Goal: Transaction & Acquisition: Purchase product/service

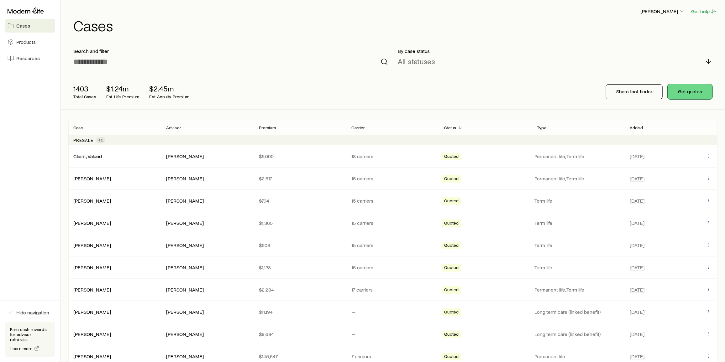
click at [686, 91] on button "Get quotes" at bounding box center [690, 91] width 45 height 15
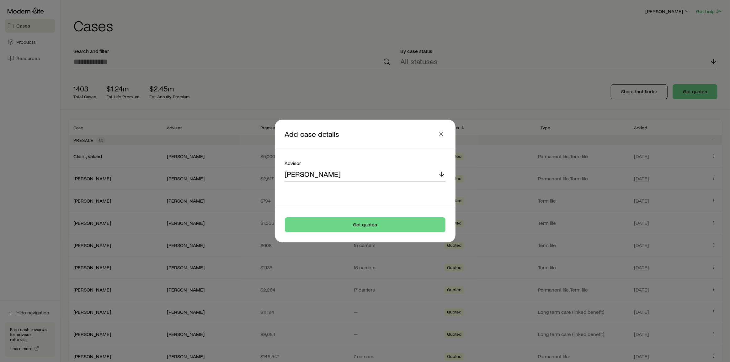
click at [386, 172] on div "[PERSON_NAME]" at bounding box center [365, 174] width 161 height 15
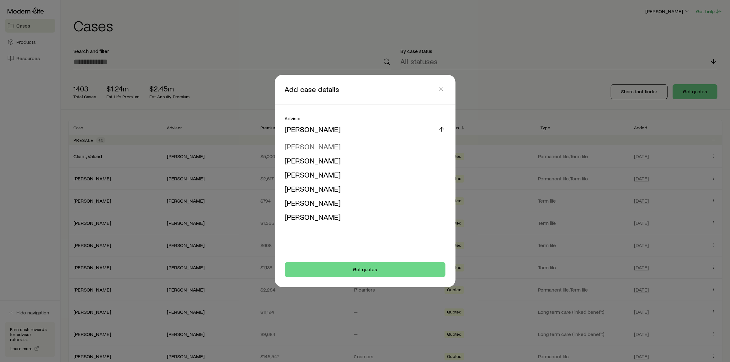
click at [335, 144] on li "[PERSON_NAME]" at bounding box center [363, 147] width 157 height 14
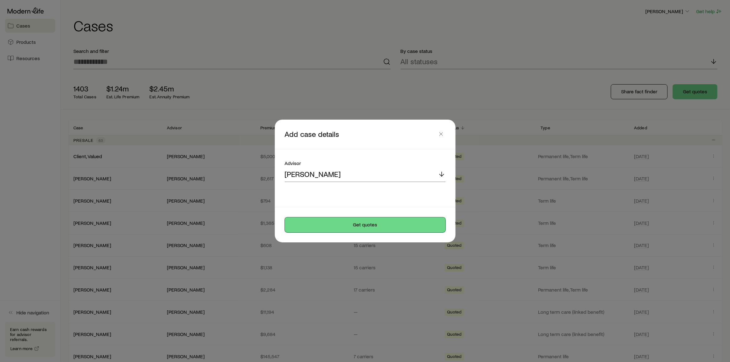
click at [391, 221] on button "Get quotes" at bounding box center [365, 225] width 161 height 15
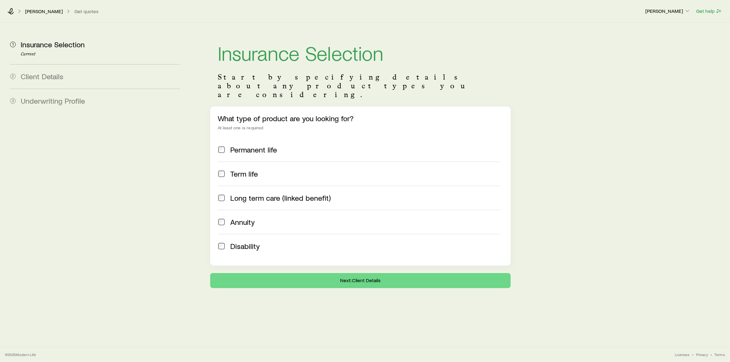
click at [250, 146] on span "Permanent life" at bounding box center [253, 150] width 47 height 9
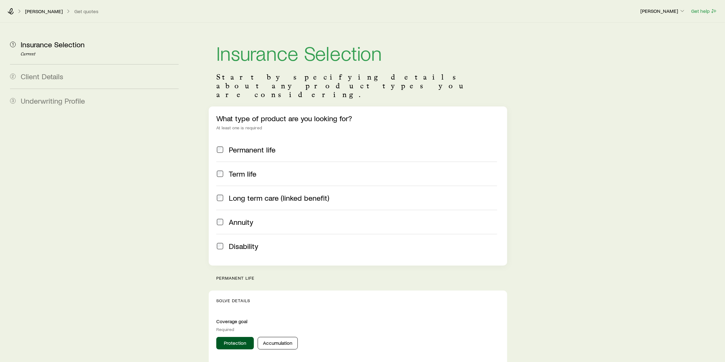
click at [248, 170] on span "Term life" at bounding box center [243, 174] width 28 height 9
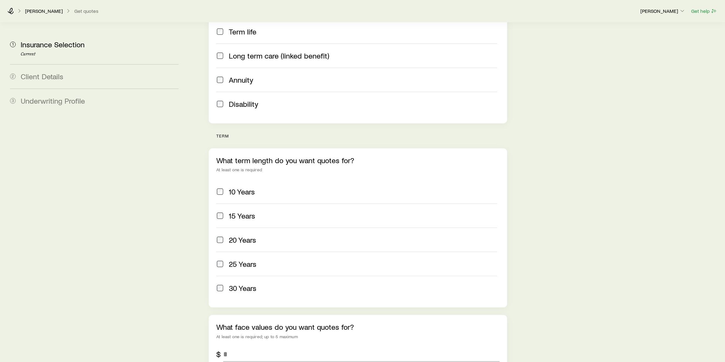
scroll to position [171, 0]
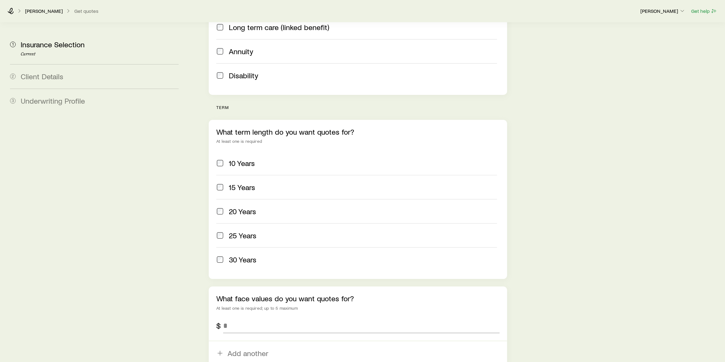
click at [255, 207] on span "20 Years" at bounding box center [242, 211] width 27 height 9
click at [261, 224] on label "25 Years" at bounding box center [356, 236] width 281 height 24
click at [262, 256] on div "30 Years" at bounding box center [363, 260] width 268 height 9
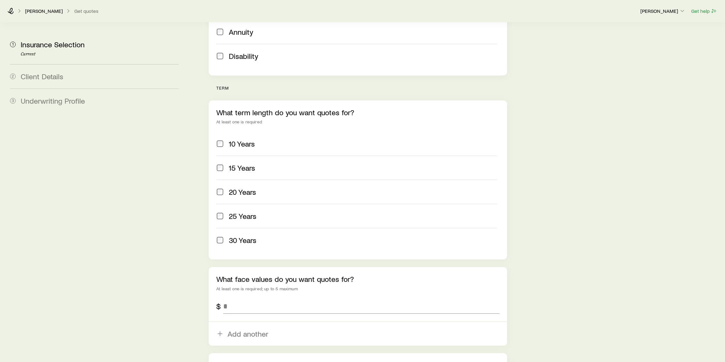
scroll to position [199, 0]
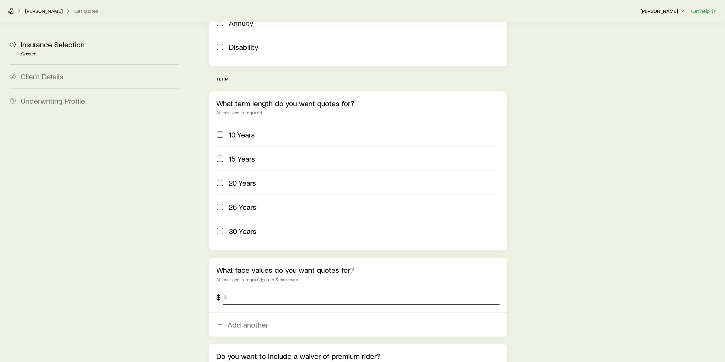
click at [245, 290] on input "tel" at bounding box center [361, 297] width 277 height 15
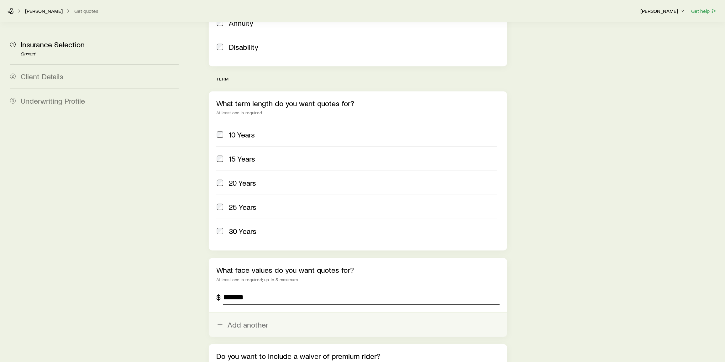
type input "*******"
click at [254, 313] on button "Add another" at bounding box center [358, 325] width 299 height 24
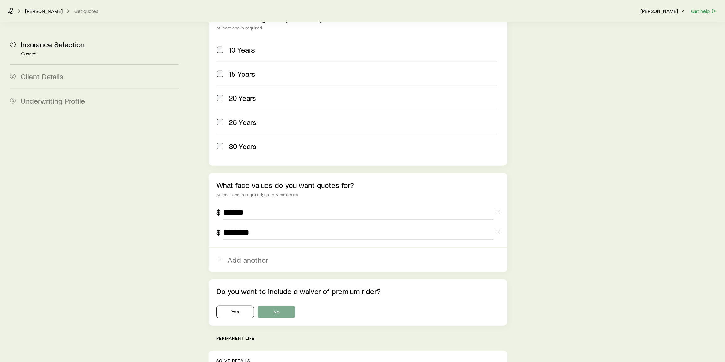
scroll to position [285, 0]
type input "*********"
click at [243, 305] on button "Yes" at bounding box center [235, 311] width 38 height 13
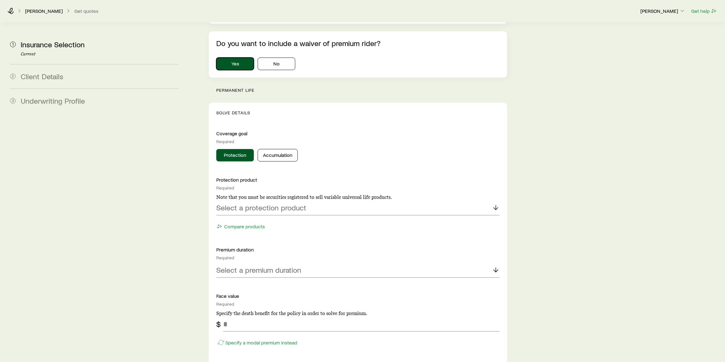
scroll to position [542, 0]
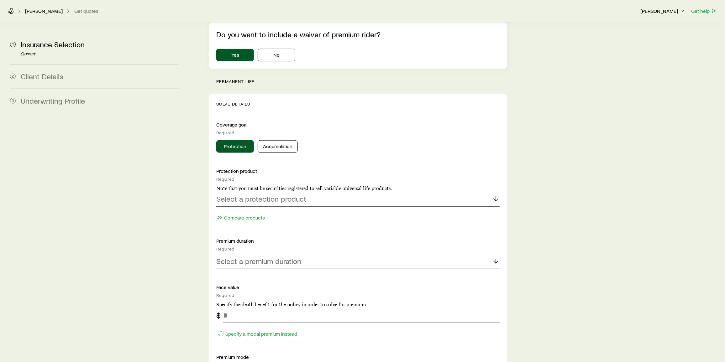
click at [283, 195] on p "Select a protection product" at bounding box center [261, 199] width 90 height 9
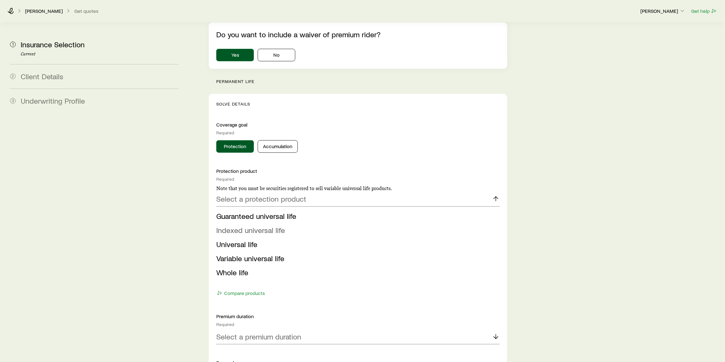
click at [260, 226] on span "Indexed universal life" at bounding box center [250, 230] width 69 height 9
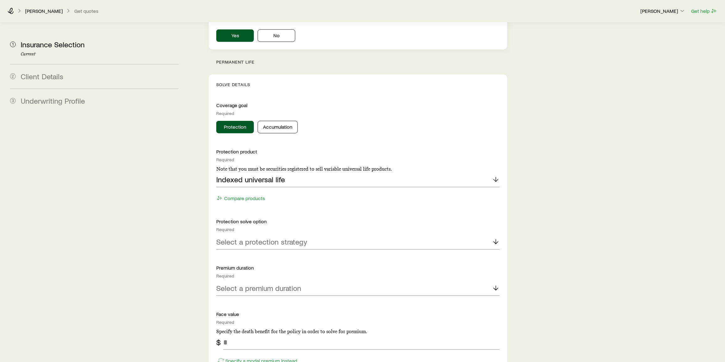
scroll to position [570, 0]
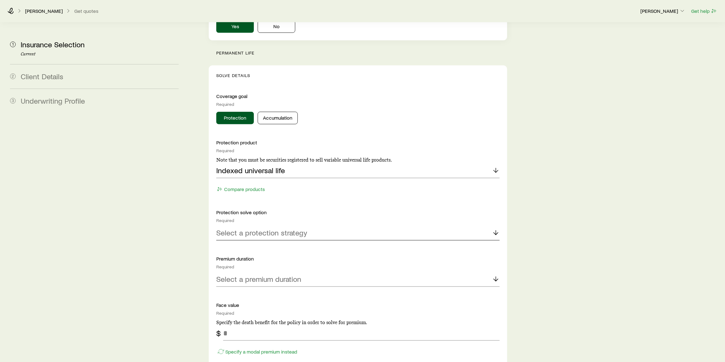
click at [265, 229] on p "Select a protection strategy" at bounding box center [261, 233] width 91 height 9
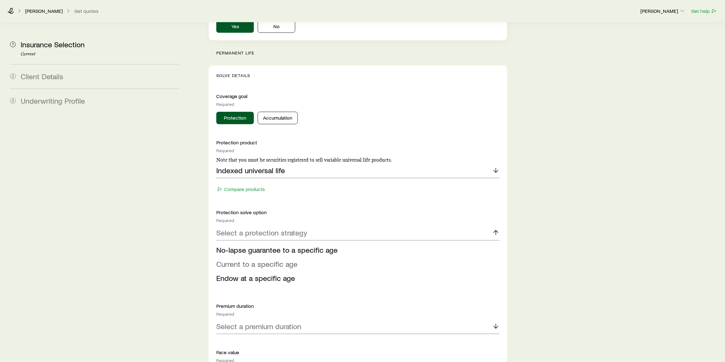
click at [266, 260] on span "Current to a specific age" at bounding box center [256, 264] width 81 height 9
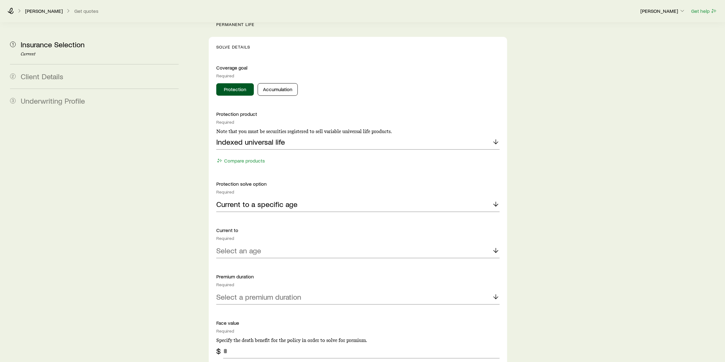
scroll to position [655, 0]
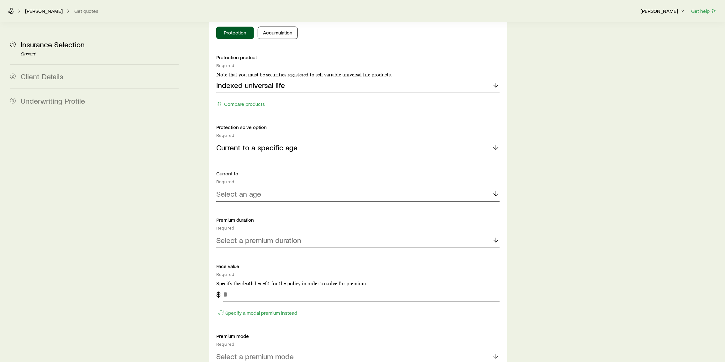
click at [273, 187] on div "Select an age" at bounding box center [357, 194] width 283 height 15
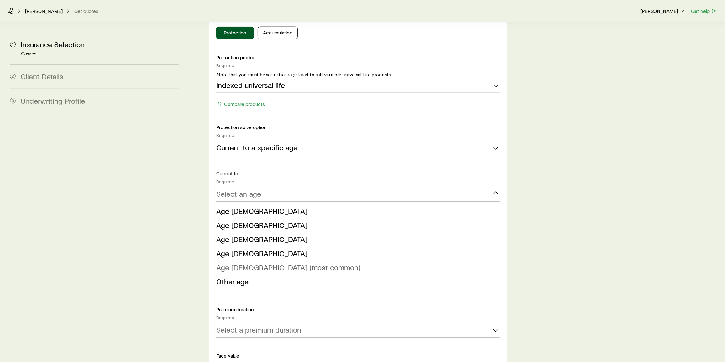
click at [259, 263] on span "Age [DEMOGRAPHIC_DATA] (most common)" at bounding box center [288, 267] width 144 height 9
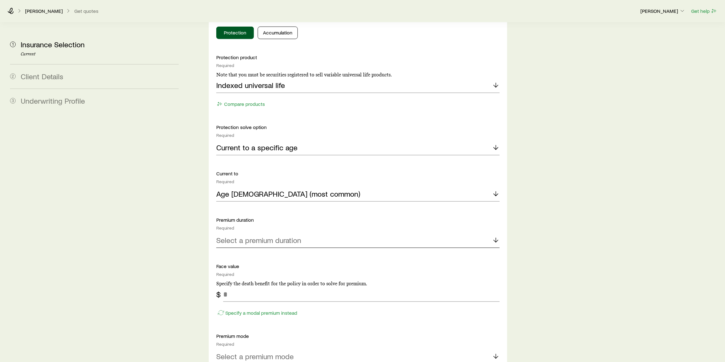
click at [273, 236] on p "Select a premium duration" at bounding box center [258, 240] width 85 height 9
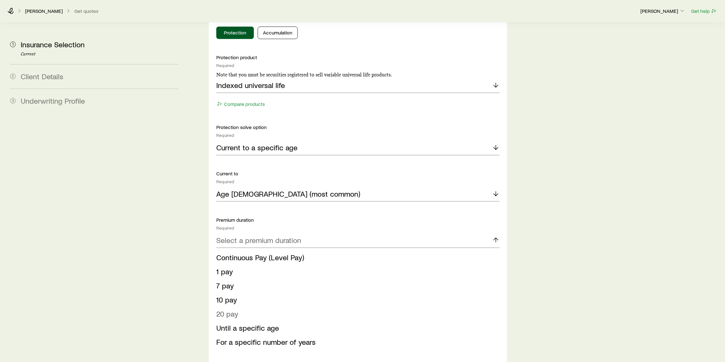
click at [257, 307] on li "20 pay" at bounding box center [356, 314] width 280 height 14
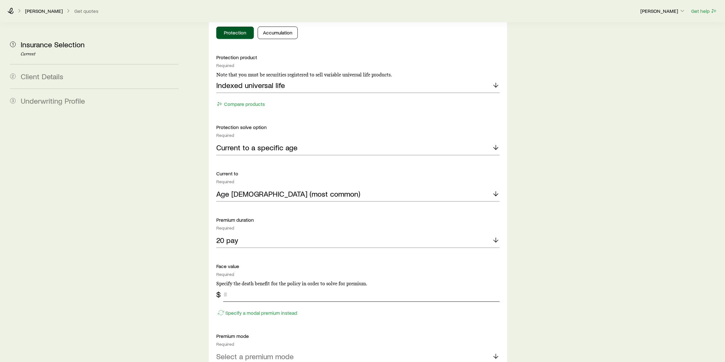
click at [257, 287] on input "tel" at bounding box center [361, 294] width 277 height 15
type input "*"
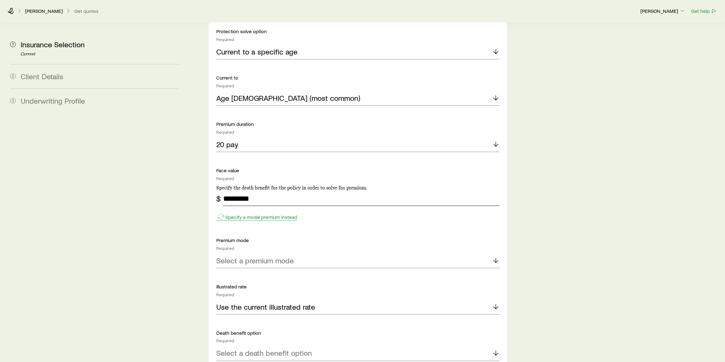
scroll to position [798, 0]
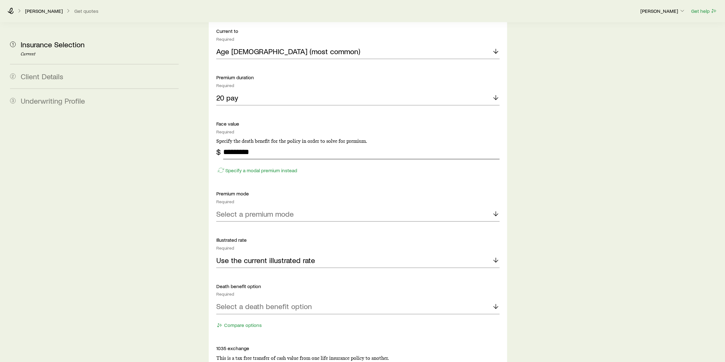
type input "*********"
click at [296, 207] on div "Select a premium mode" at bounding box center [357, 214] width 283 height 15
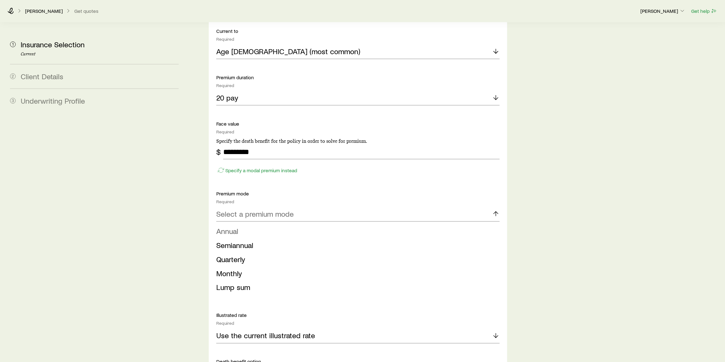
click at [280, 225] on li "Annual" at bounding box center [356, 232] width 280 height 14
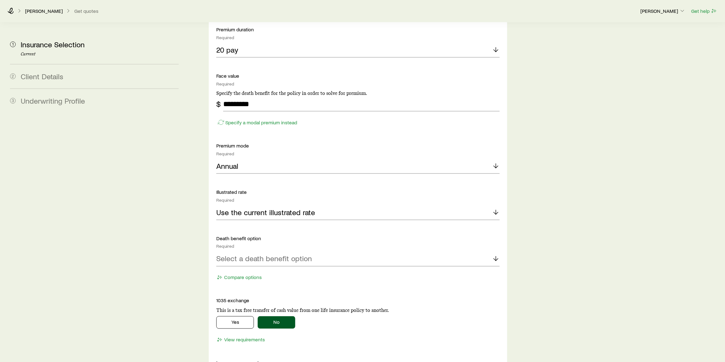
scroll to position [855, 0]
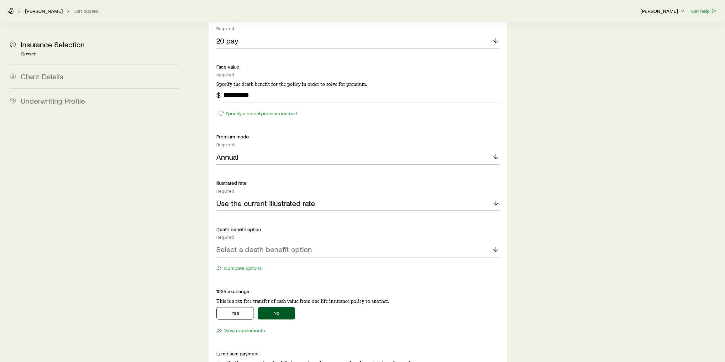
click at [306, 246] on p "Select a death benefit option" at bounding box center [264, 250] width 96 height 9
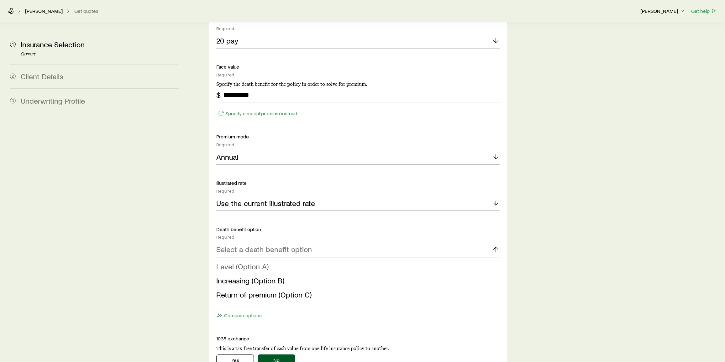
click at [273, 260] on li "Level (Option A)" at bounding box center [356, 267] width 280 height 14
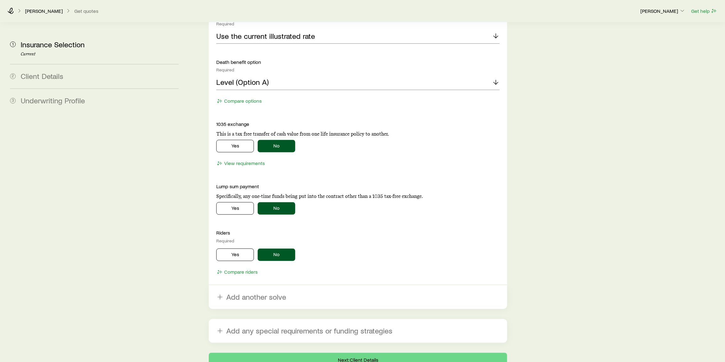
scroll to position [1044, 0]
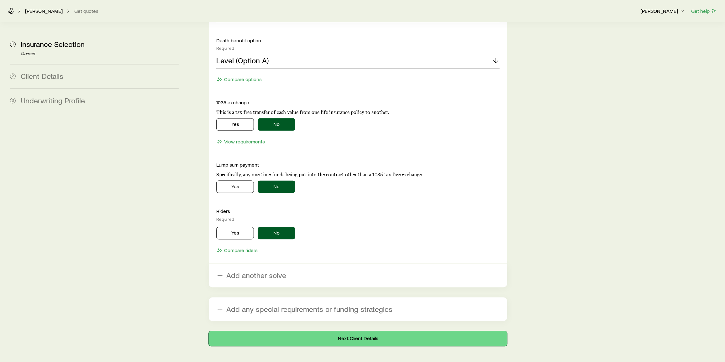
click at [337, 332] on button "Next: Client Details" at bounding box center [358, 339] width 299 height 15
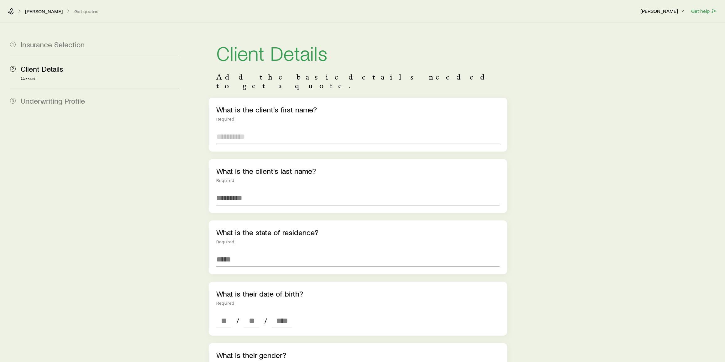
click at [236, 131] on input "text" at bounding box center [357, 136] width 283 height 15
type input "******"
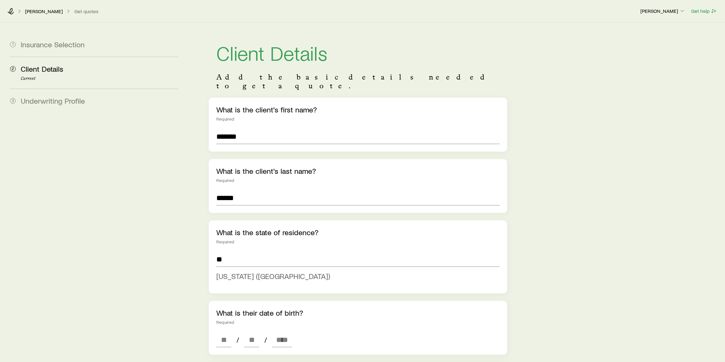
click at [260, 273] on li "[US_STATE] ([GEOGRAPHIC_DATA])" at bounding box center [356, 277] width 280 height 14
type input "**********"
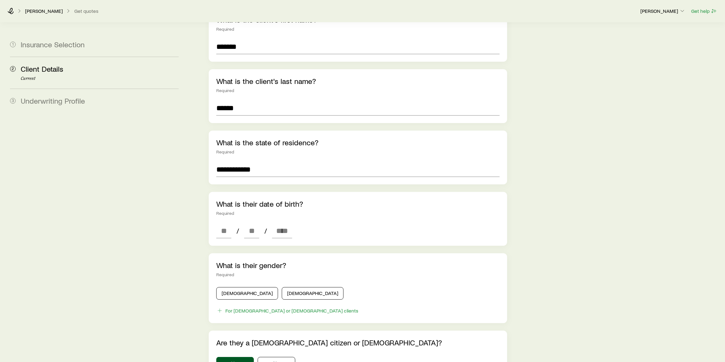
scroll to position [142, 0]
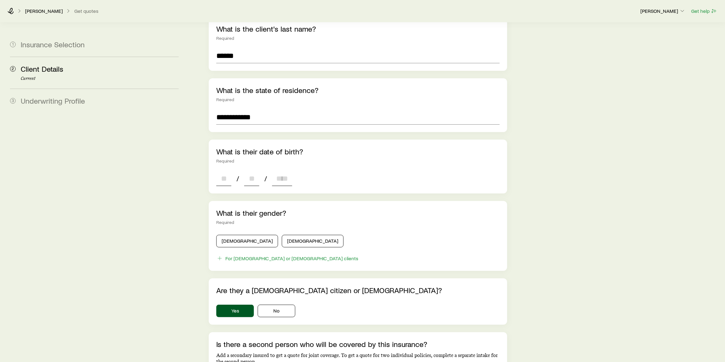
click at [224, 171] on input at bounding box center [223, 178] width 15 height 15
type input "**"
type input "****"
type input "*"
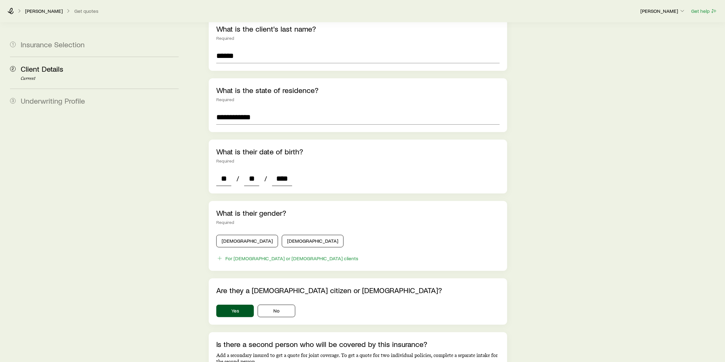
type input "*"
type input "****"
click at [234, 235] on button "[DEMOGRAPHIC_DATA]" at bounding box center [247, 241] width 62 height 13
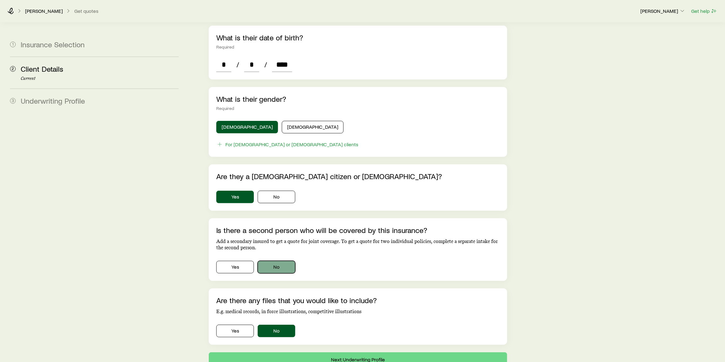
click at [282, 261] on button "No" at bounding box center [277, 267] width 38 height 13
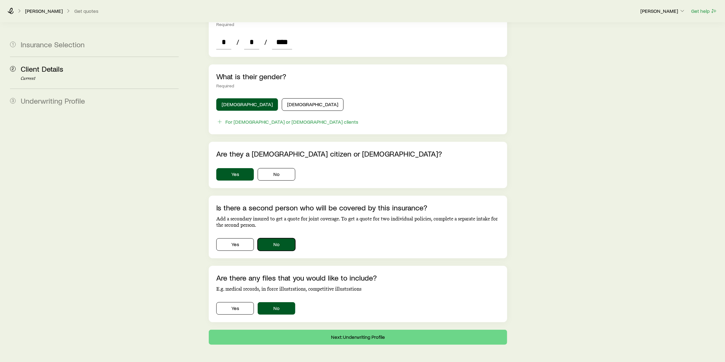
scroll to position [288, 0]
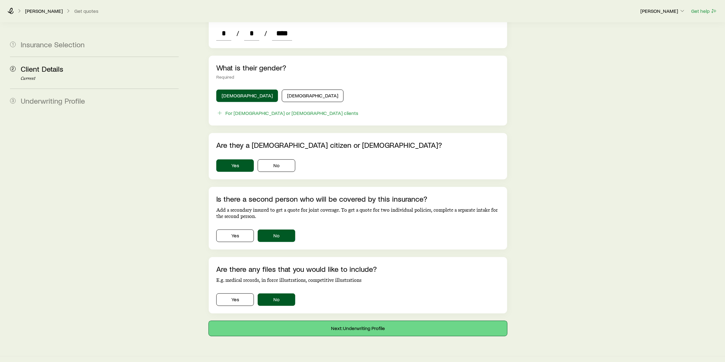
click at [281, 321] on button "Next: Underwriting Profile" at bounding box center [358, 328] width 299 height 15
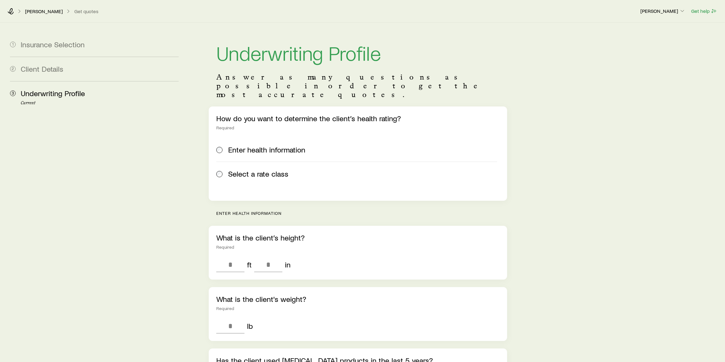
click at [265, 170] on span "Select a rate class" at bounding box center [258, 174] width 60 height 9
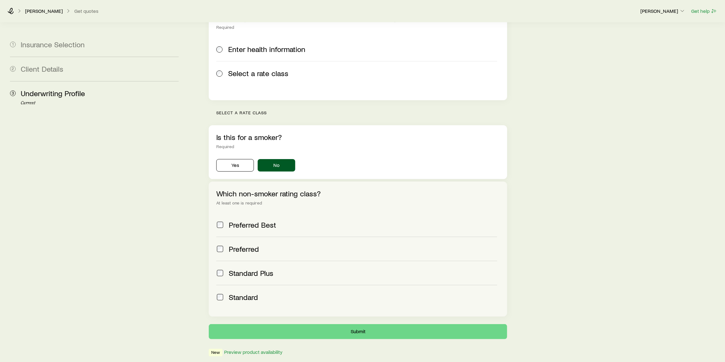
scroll to position [112, 0]
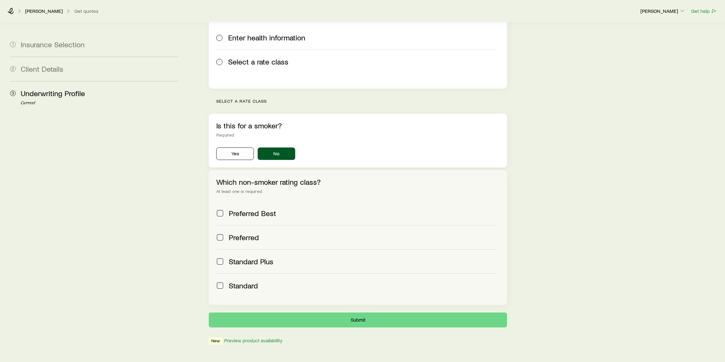
click at [250, 209] on span "Preferred Best" at bounding box center [252, 213] width 47 height 9
click at [249, 233] on span "Preferred" at bounding box center [244, 237] width 30 height 9
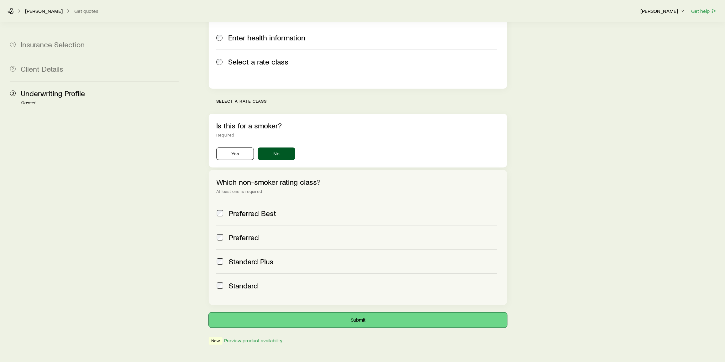
click at [292, 313] on button "Submit" at bounding box center [358, 320] width 299 height 15
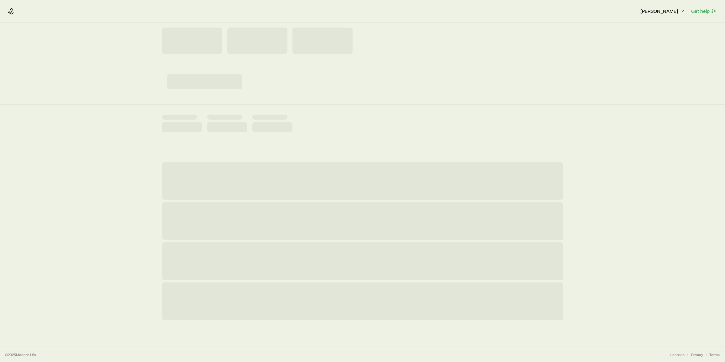
scroll to position [0, 0]
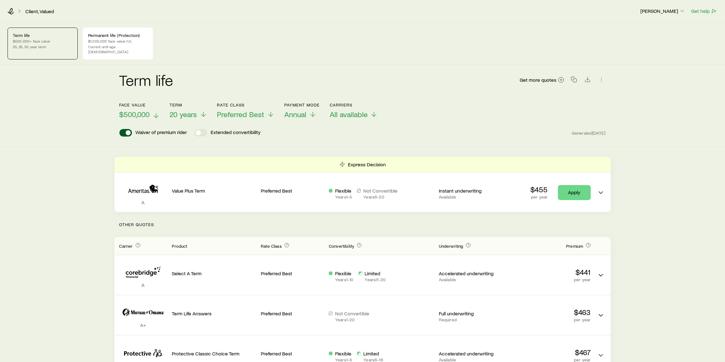
click at [139, 111] on span "$500,000" at bounding box center [134, 114] width 30 height 9
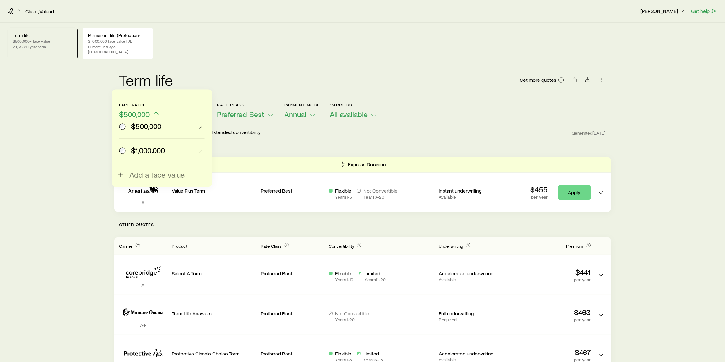
click at [179, 76] on div "Term life Get more quotes" at bounding box center [362, 83] width 487 height 23
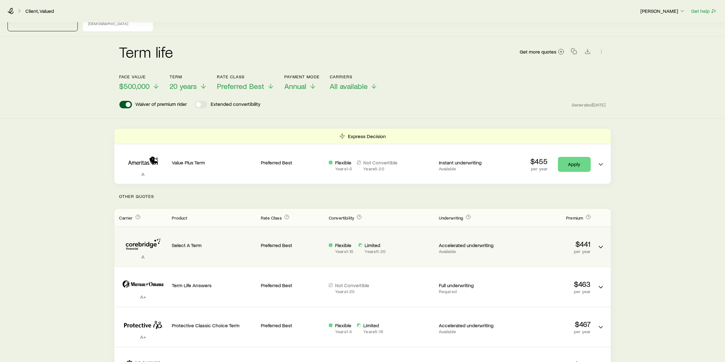
click at [204, 242] on p "Select A Term" at bounding box center [214, 245] width 84 height 6
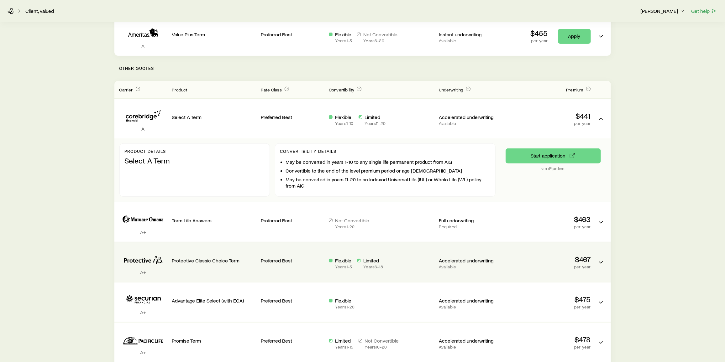
scroll to position [171, 0]
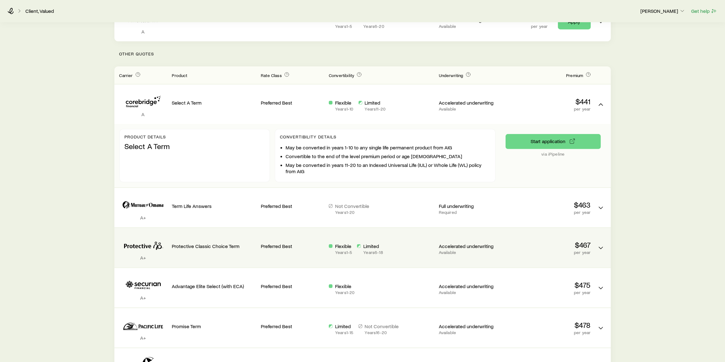
click at [516, 233] on div "$467 per year" at bounding box center [549, 244] width 84 height 22
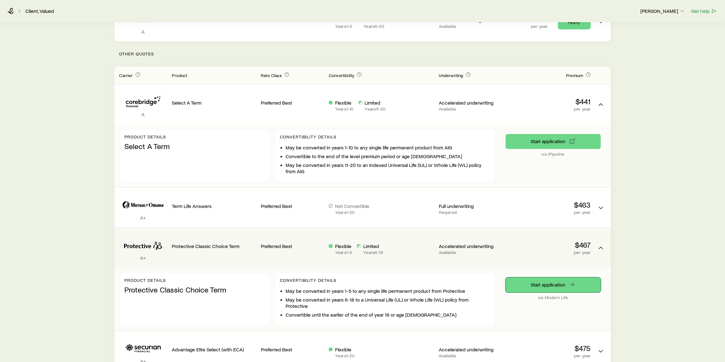
click at [546, 278] on link "Start application" at bounding box center [553, 285] width 95 height 15
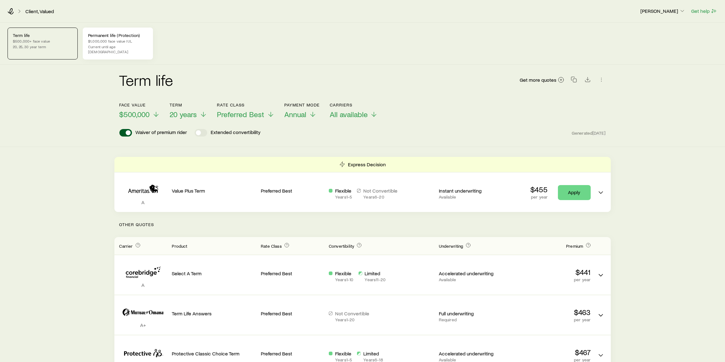
click at [107, 39] on p "$1,000,000 face value IUL" at bounding box center [118, 41] width 60 height 5
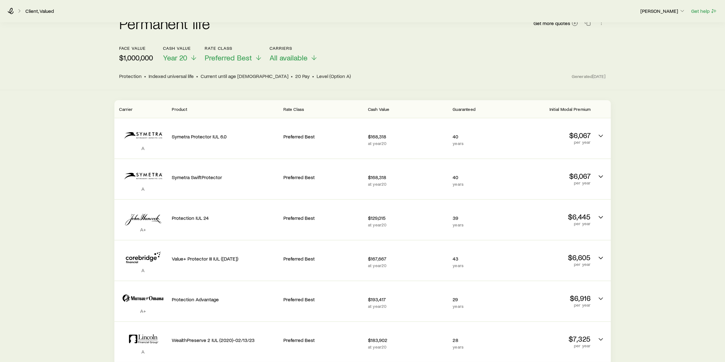
scroll to position [57, 0]
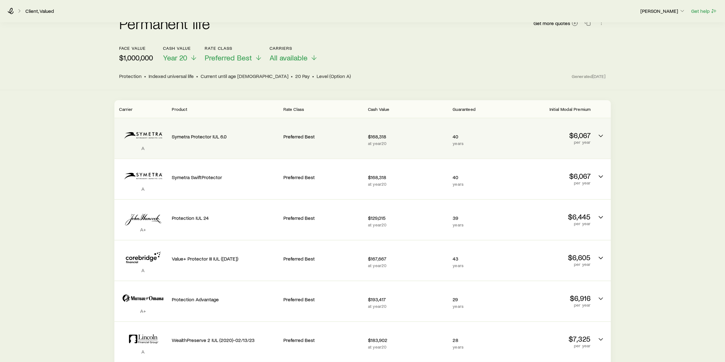
click at [128, 145] on p "A" at bounding box center [143, 148] width 48 height 6
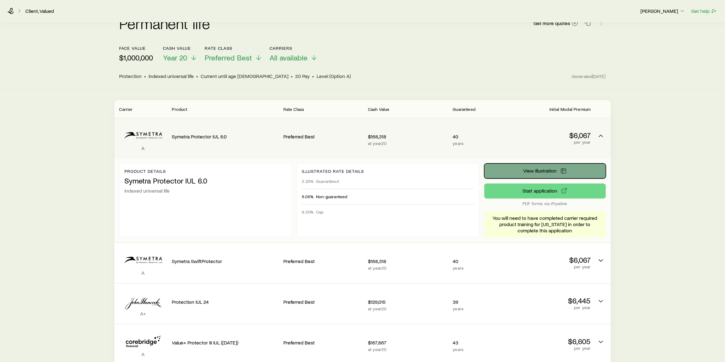
click at [538, 168] on span "View illustration" at bounding box center [540, 170] width 34 height 5
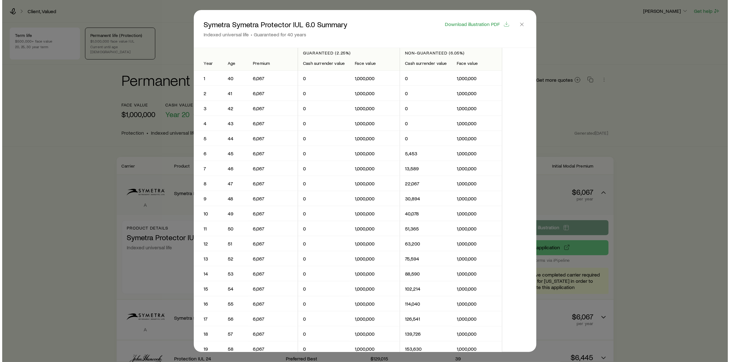
scroll to position [0, 0]
